Goal: Task Accomplishment & Management: Manage account settings

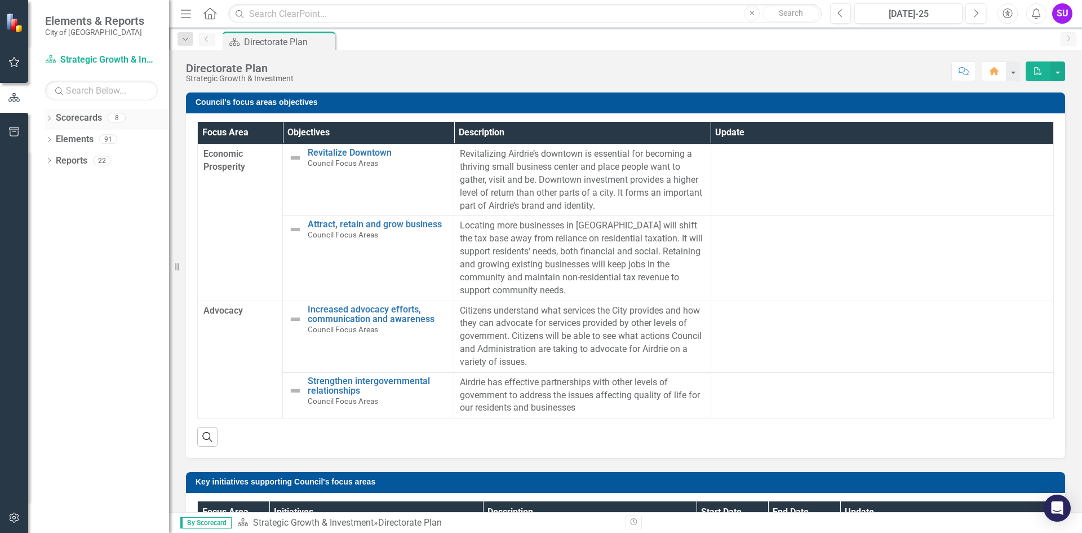
click at [48, 118] on icon "Dropdown" at bounding box center [49, 119] width 8 height 6
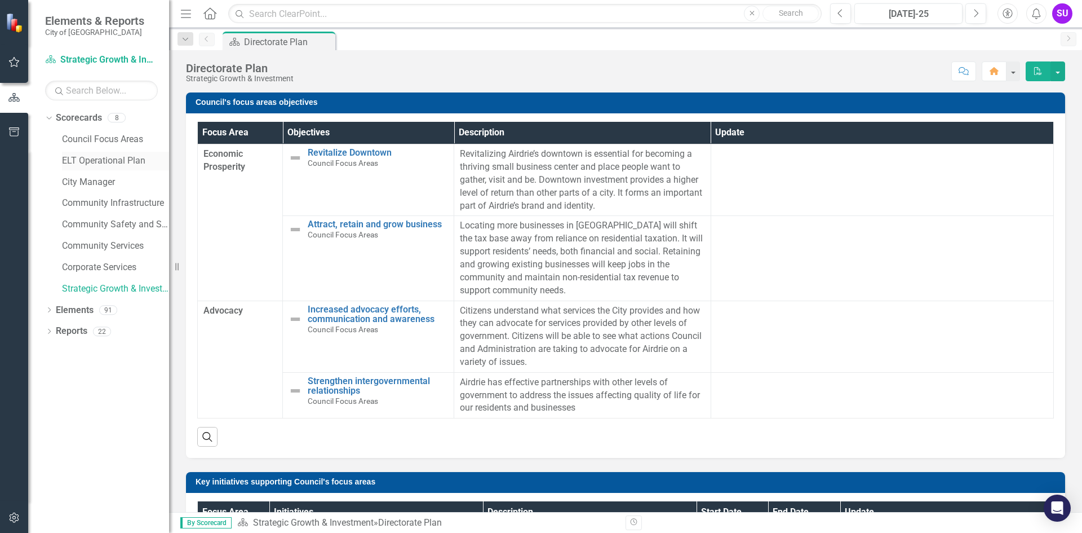
click at [70, 159] on link "ELT Operational Plan" at bounding box center [115, 160] width 107 height 13
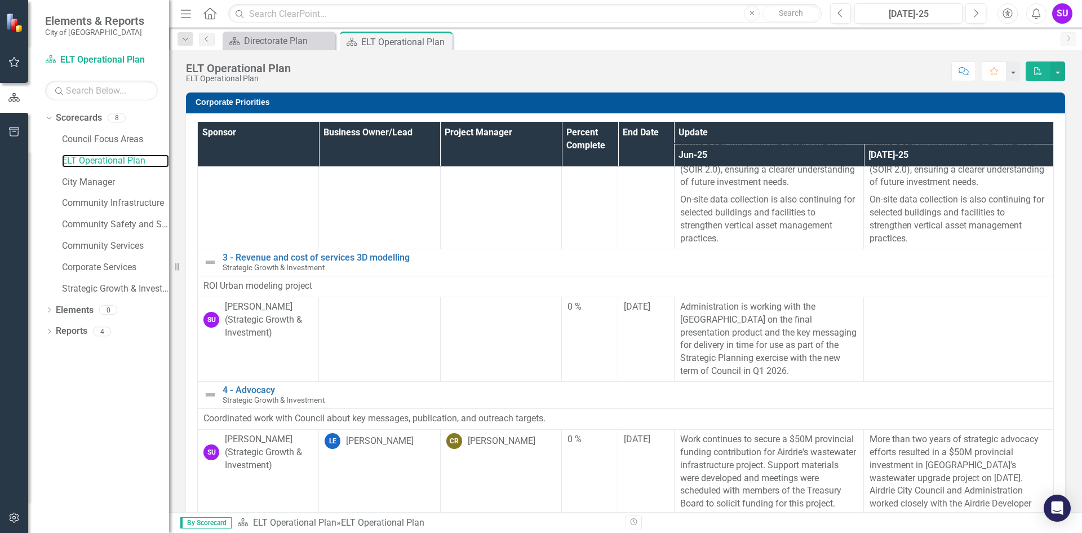
scroll to position [282, 0]
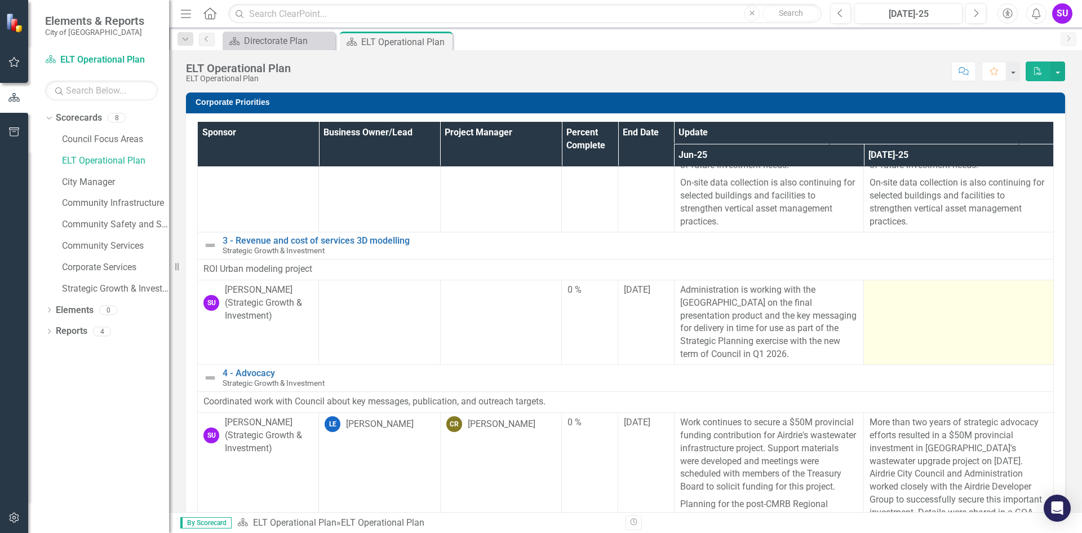
click at [885, 317] on td at bounding box center [959, 322] width 190 height 85
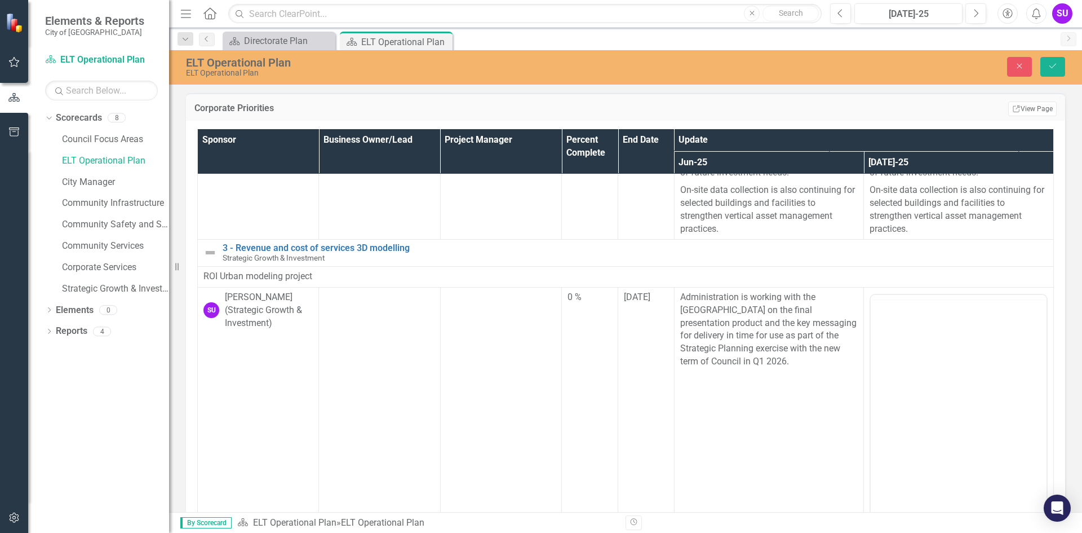
scroll to position [0, 0]
click at [909, 340] on body "Rich Text Area. Press ALT-0 for help." at bounding box center [959, 405] width 176 height 169
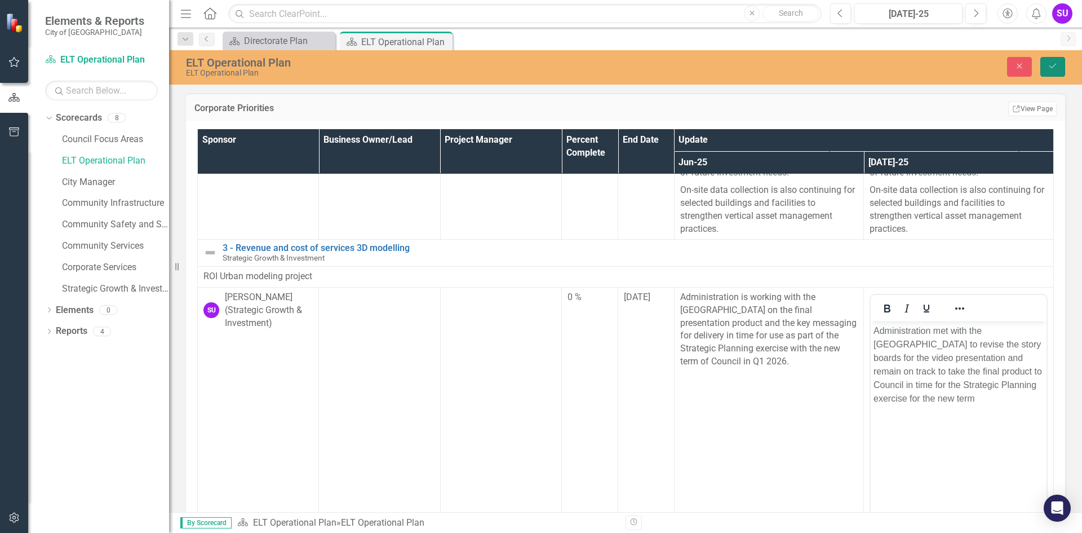
click at [1050, 69] on icon "Save" at bounding box center [1053, 66] width 10 height 8
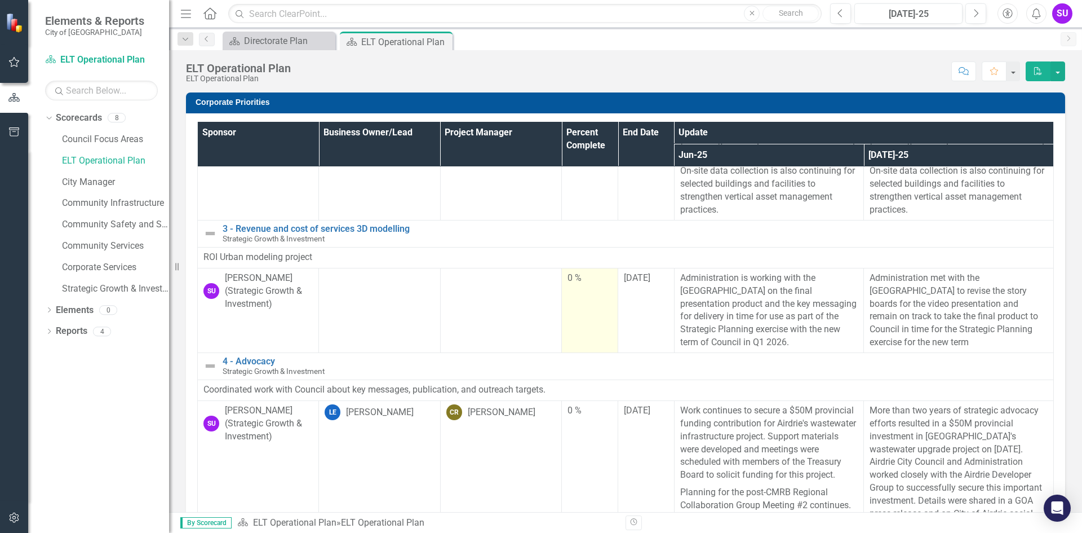
scroll to position [282, 0]
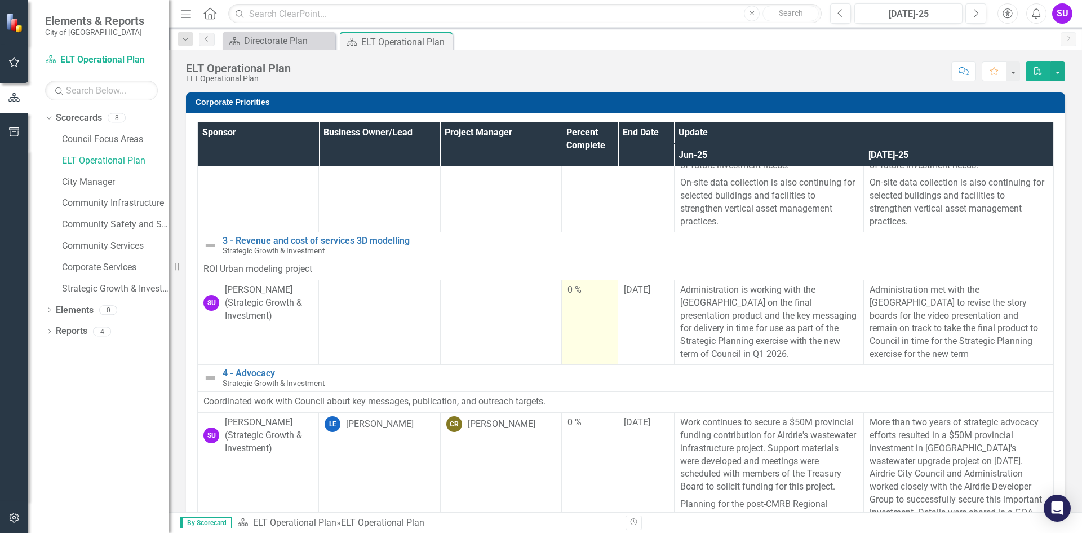
click at [576, 296] on div "0 %" at bounding box center [590, 290] width 45 height 13
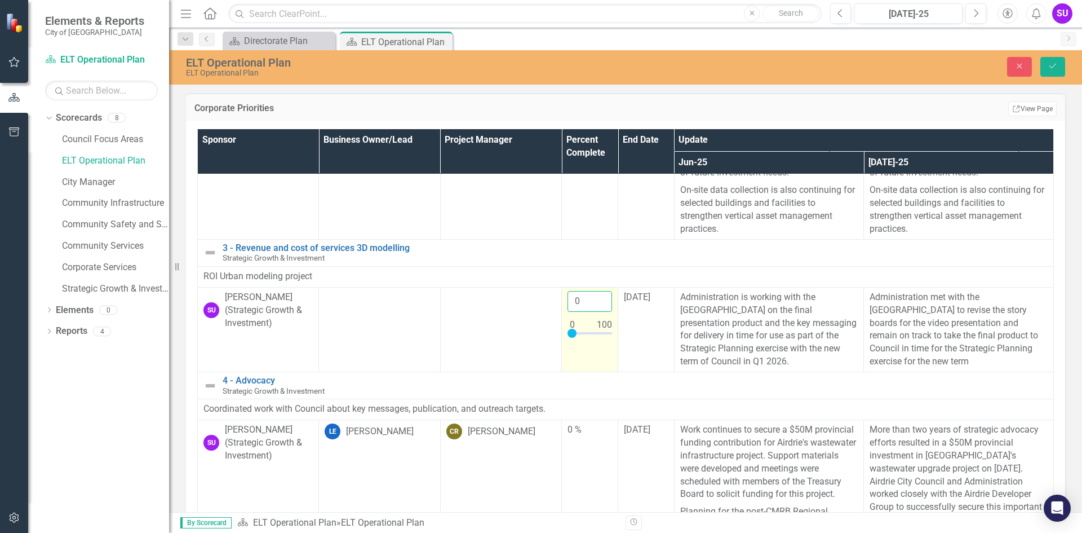
click at [579, 312] on input "0" at bounding box center [590, 301] width 45 height 21
type input "090"
click at [1046, 68] on button "Save" at bounding box center [1053, 67] width 25 height 20
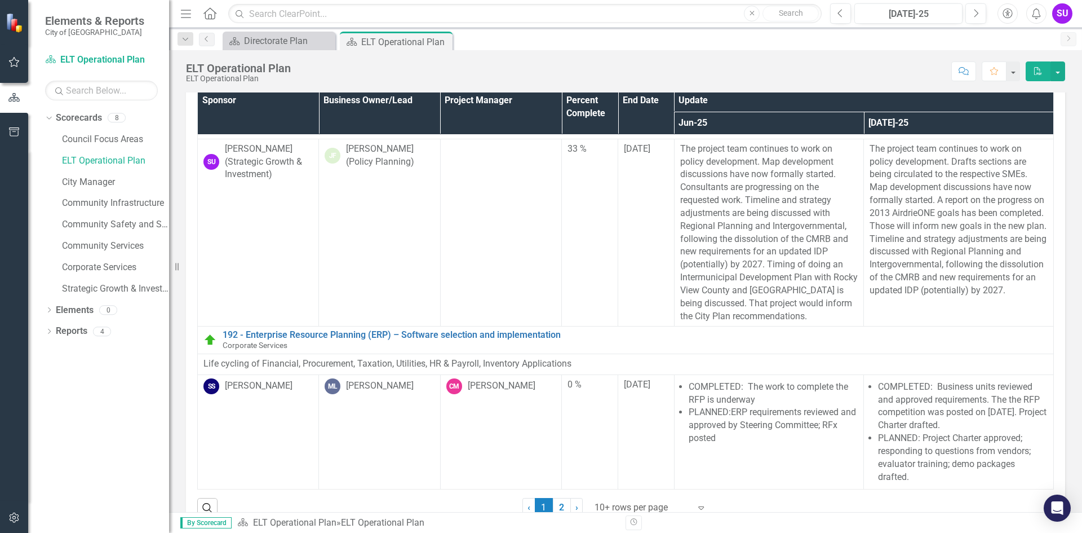
scroll to position [60, 0]
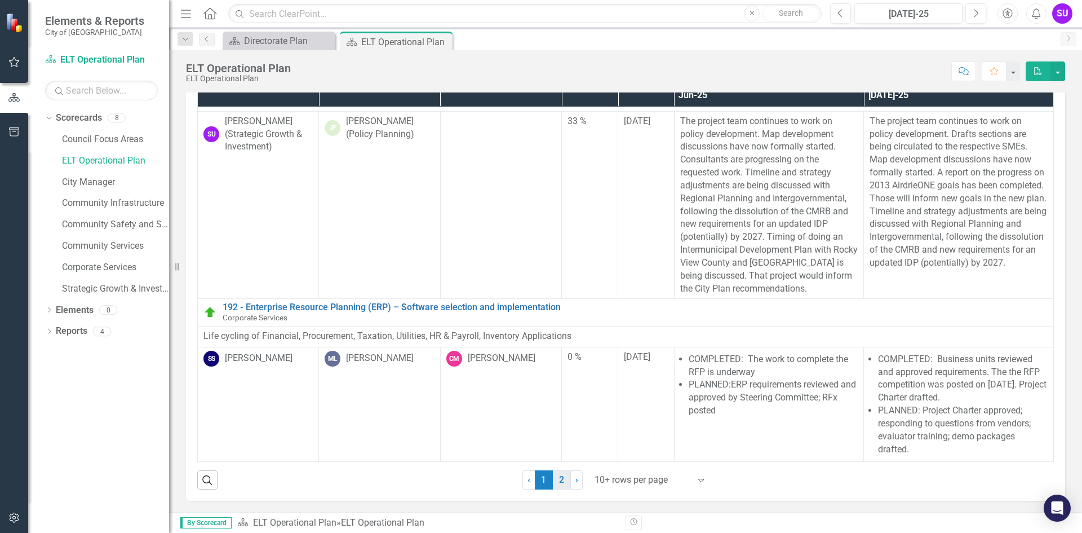
click at [558, 485] on link "2" at bounding box center [562, 479] width 18 height 19
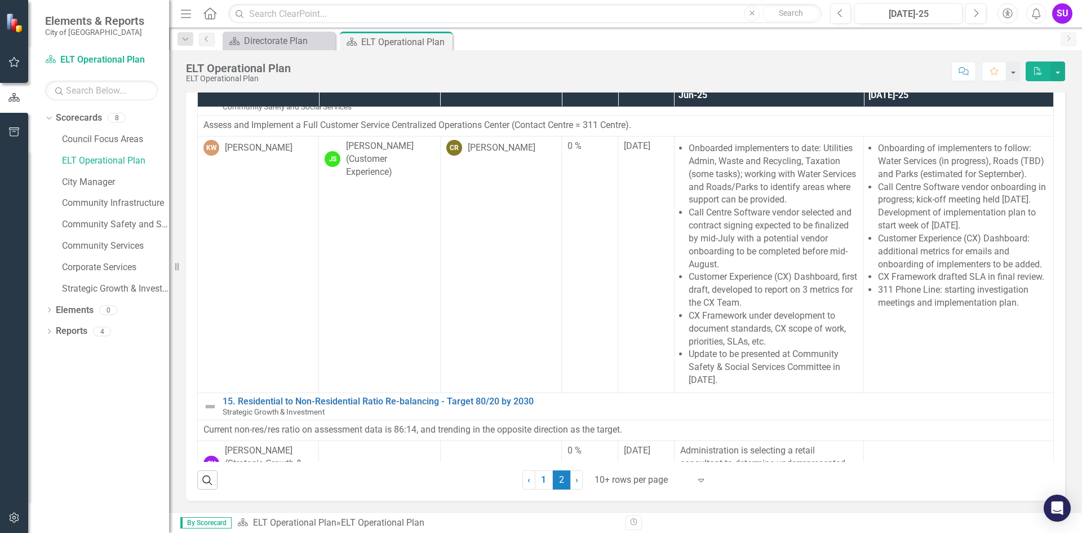
scroll to position [564, 0]
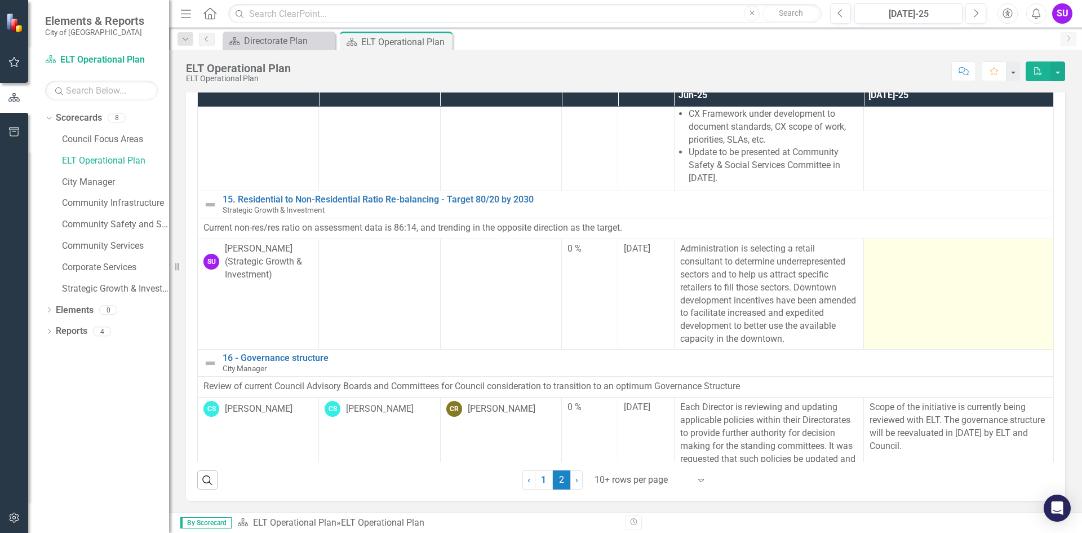
click at [870, 256] on div at bounding box center [959, 249] width 178 height 14
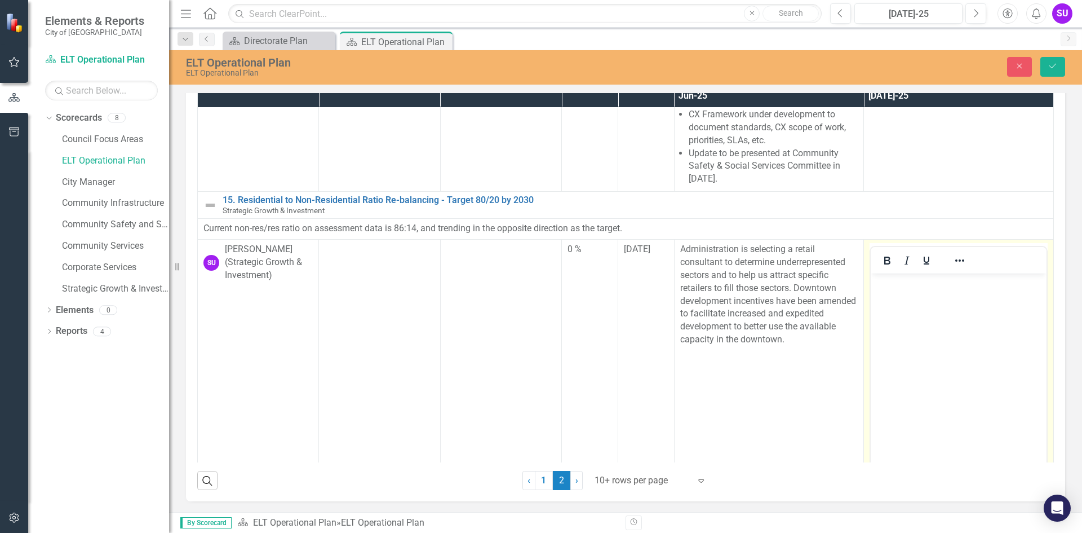
scroll to position [0, 0]
click at [906, 304] on body "Rich Text Area. Press ALT-0 for help." at bounding box center [959, 357] width 176 height 169
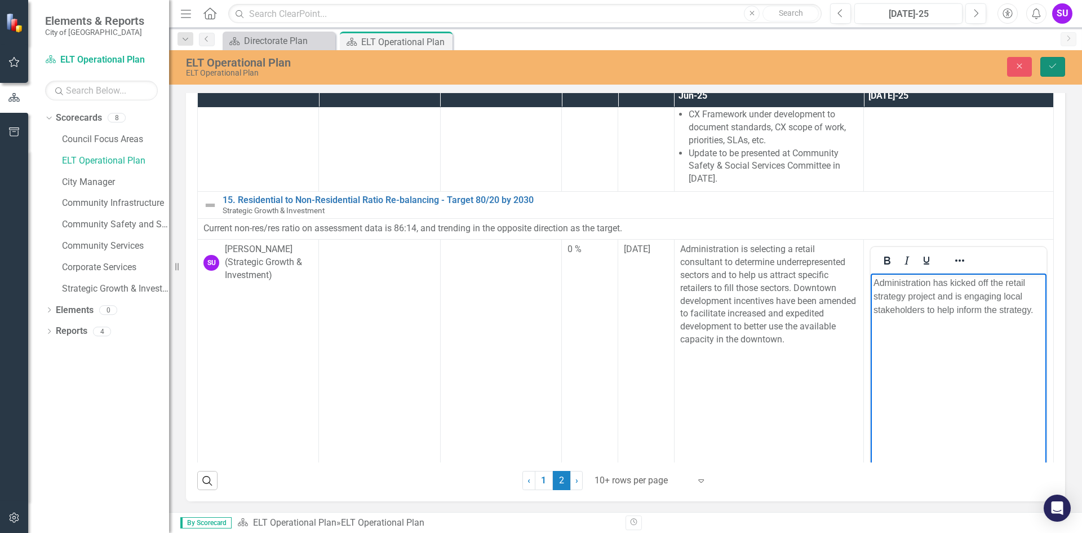
click at [1050, 74] on button "Save" at bounding box center [1053, 67] width 25 height 20
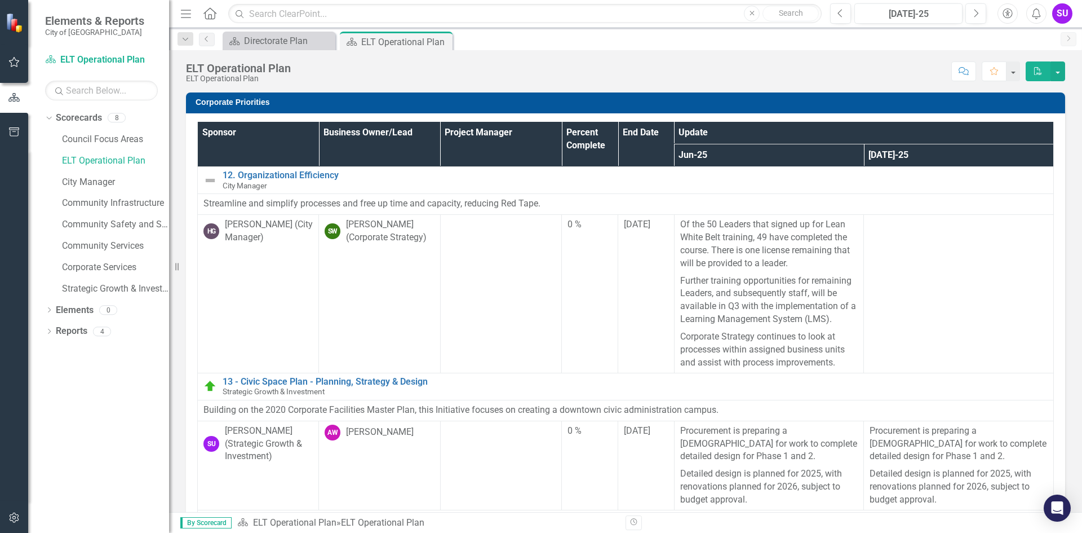
scroll to position [451, 0]
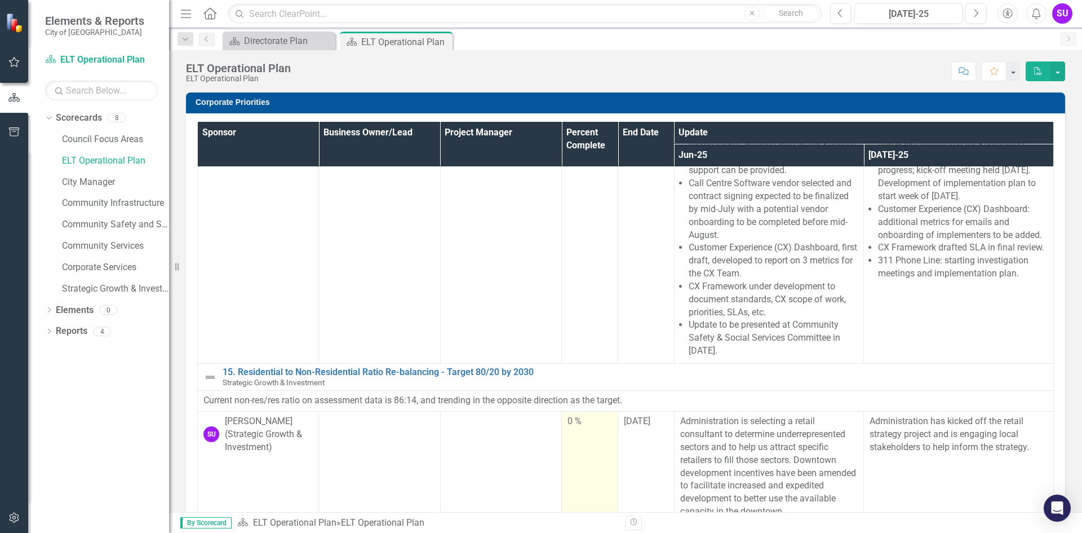
click at [572, 428] on div "0 %" at bounding box center [590, 422] width 45 height 14
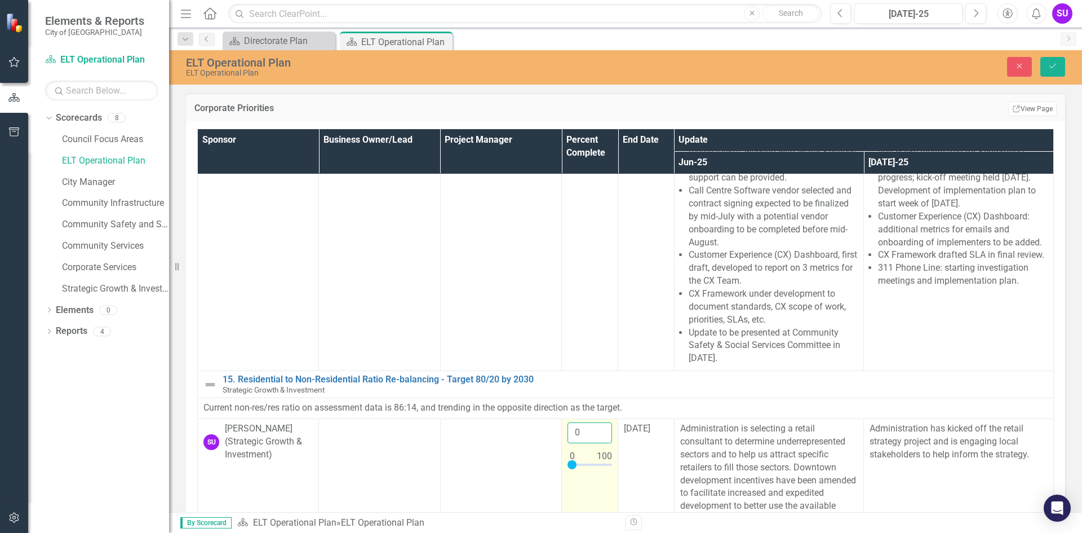
click at [569, 443] on input "0" at bounding box center [590, 432] width 45 height 21
type input "50"
click at [1063, 69] on button "Save" at bounding box center [1053, 67] width 25 height 20
